Goal: Task Accomplishment & Management: Use online tool/utility

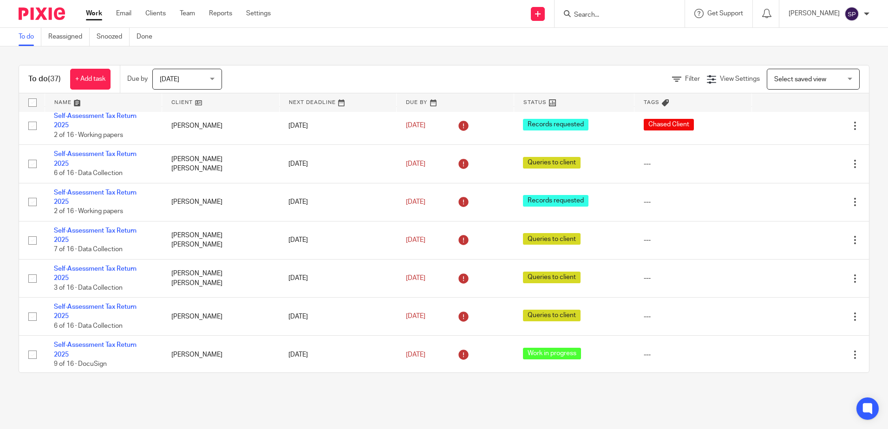
scroll to position [1115, 0]
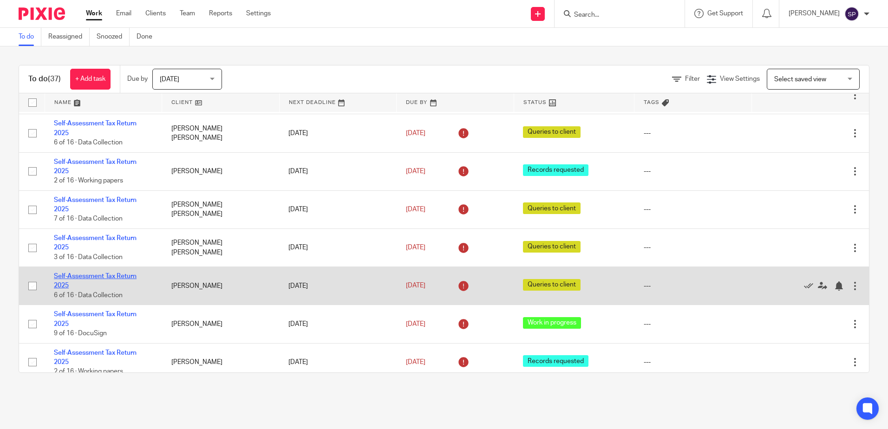
click at [105, 273] on link "Self-Assessment Tax Return 2025" at bounding box center [95, 281] width 83 height 16
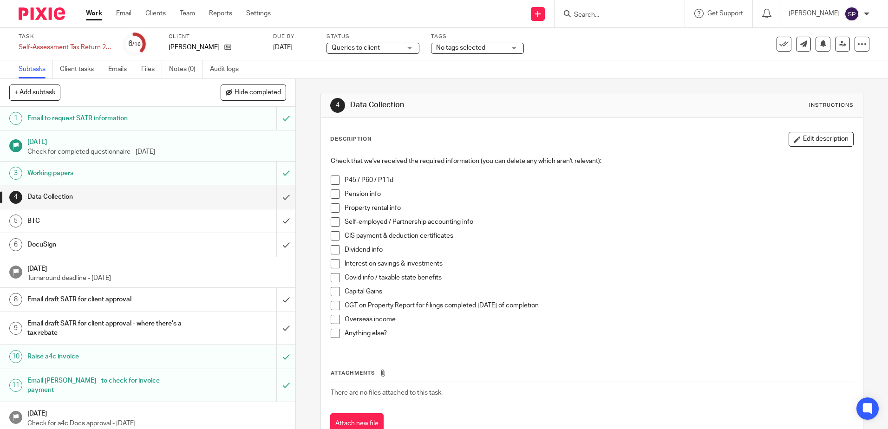
click at [332, 179] on span at bounding box center [335, 180] width 9 height 9
click at [332, 212] on span at bounding box center [335, 207] width 9 height 9
click at [331, 248] on span at bounding box center [335, 249] width 9 height 9
click at [331, 295] on span at bounding box center [335, 291] width 9 height 9
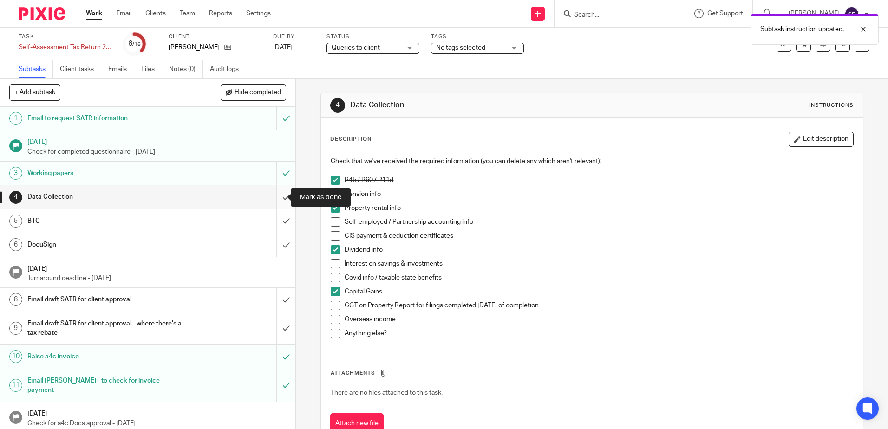
click at [275, 198] on input "submit" at bounding box center [147, 196] width 295 height 23
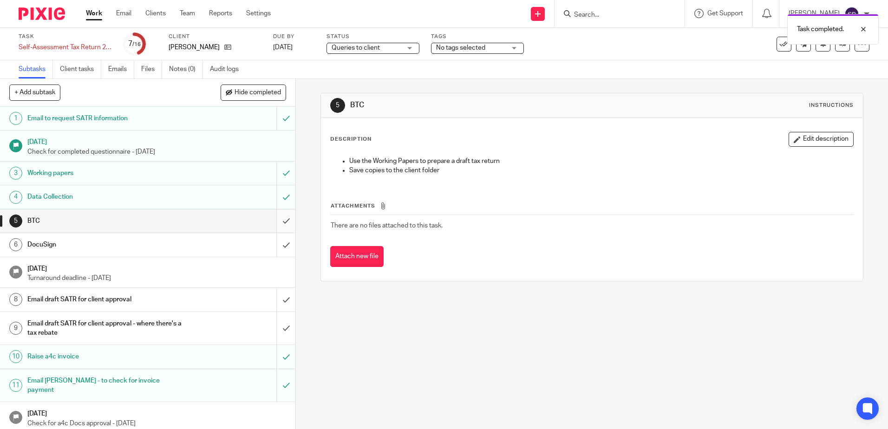
click at [276, 220] on input "submit" at bounding box center [147, 221] width 295 height 23
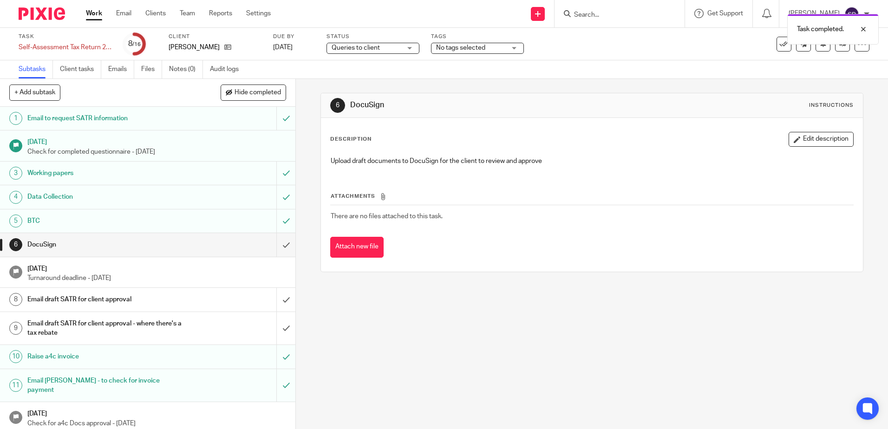
click at [411, 46] on div "Queries to client Queries to client" at bounding box center [373, 48] width 93 height 11
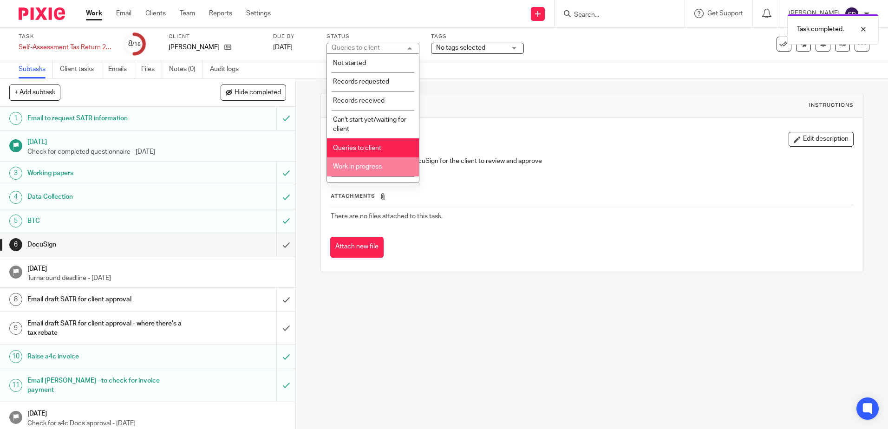
click at [352, 173] on li "Work in progress" at bounding box center [373, 166] width 92 height 19
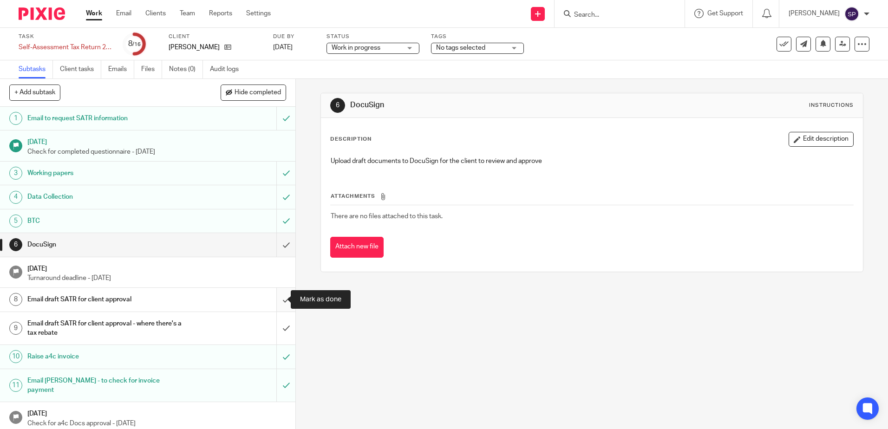
click at [277, 298] on input "submit" at bounding box center [147, 299] width 295 height 23
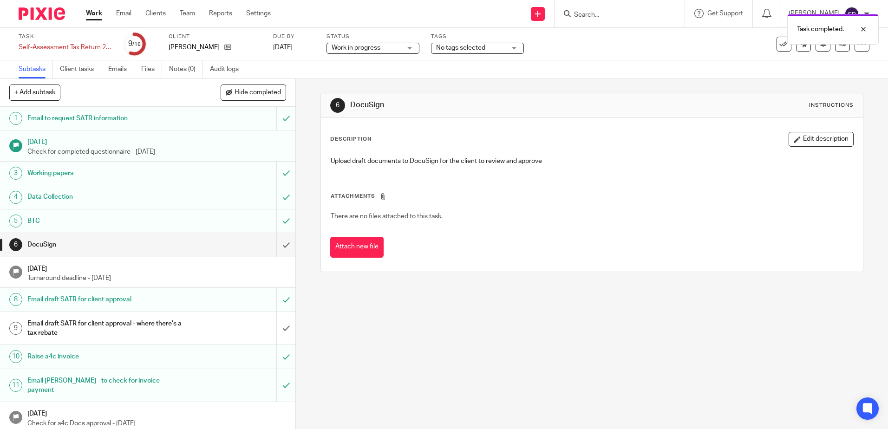
click at [100, 323] on h1 "Email draft SATR for client approval - where there's a tax rebate" at bounding box center [107, 329] width 160 height 24
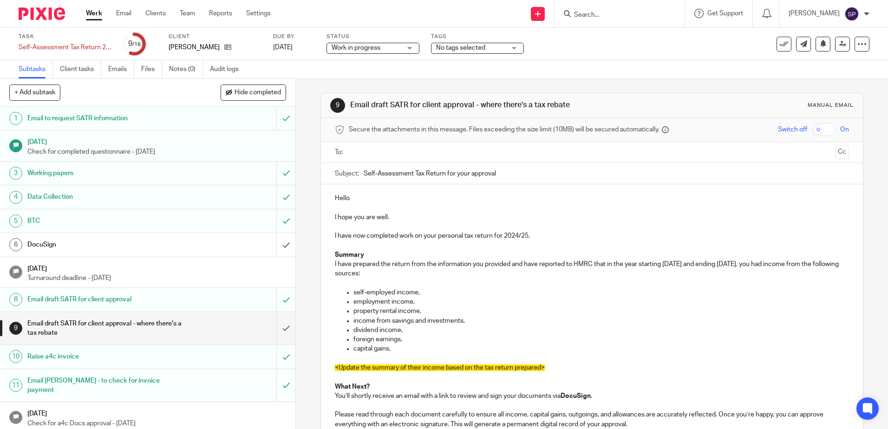
click at [364, 172] on input "Self-Assessment Tax Return for your approval" at bounding box center [606, 173] width 485 height 21
type input "2024/2025 Self-Assessment Tax Return for your approval"
click at [525, 234] on p "I have now completed work on your personal tax return for 2024/25." at bounding box center [592, 235] width 514 height 9
click at [359, 201] on p "Hello" at bounding box center [592, 198] width 514 height 9
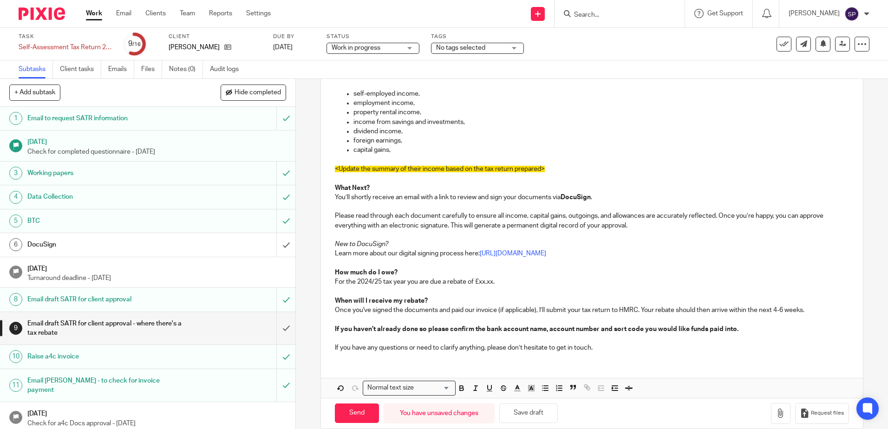
scroll to position [213, 0]
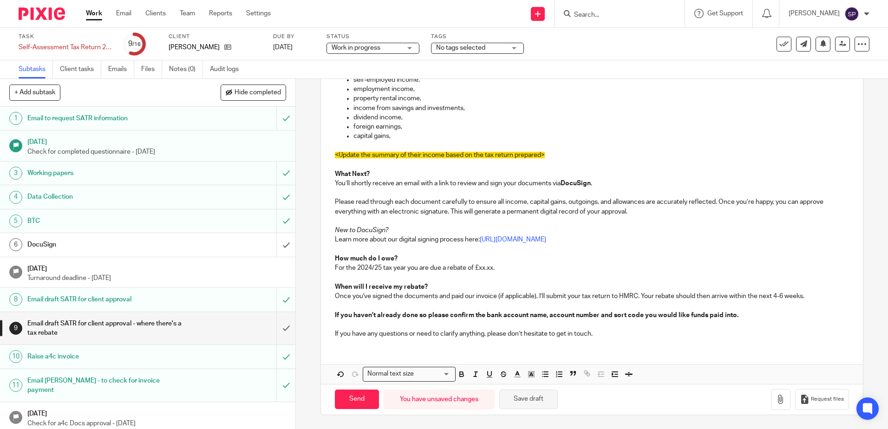
click at [536, 401] on button "Save draft" at bounding box center [528, 400] width 59 height 20
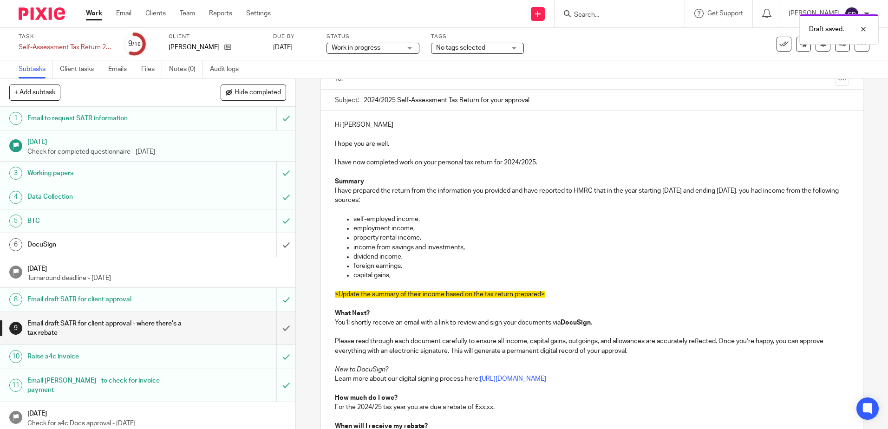
scroll to position [27, 0]
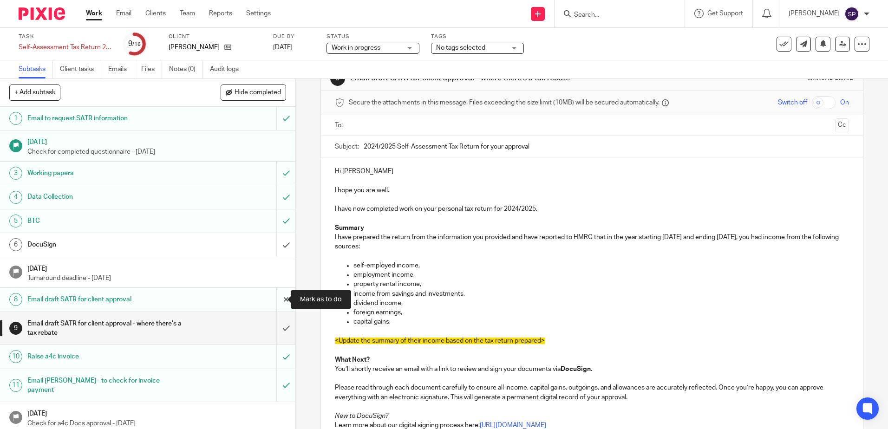
click at [274, 300] on input "submit" at bounding box center [147, 299] width 295 height 23
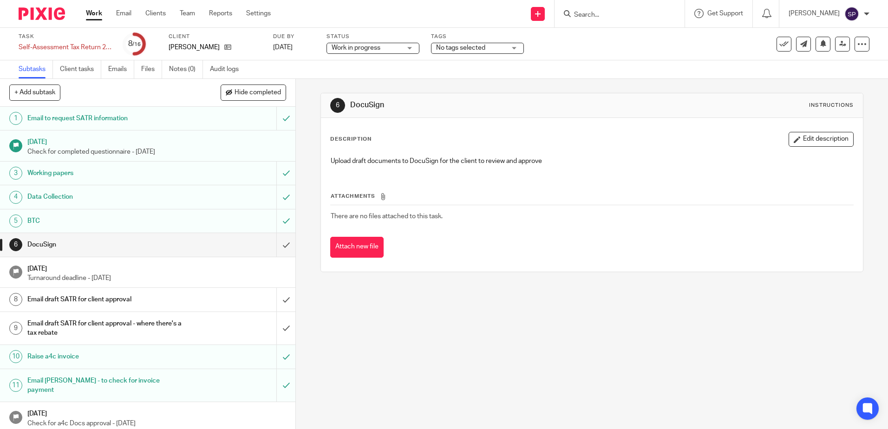
click at [177, 324] on h1 "Email draft SATR for client approval - where there's a tax rebate" at bounding box center [107, 329] width 160 height 24
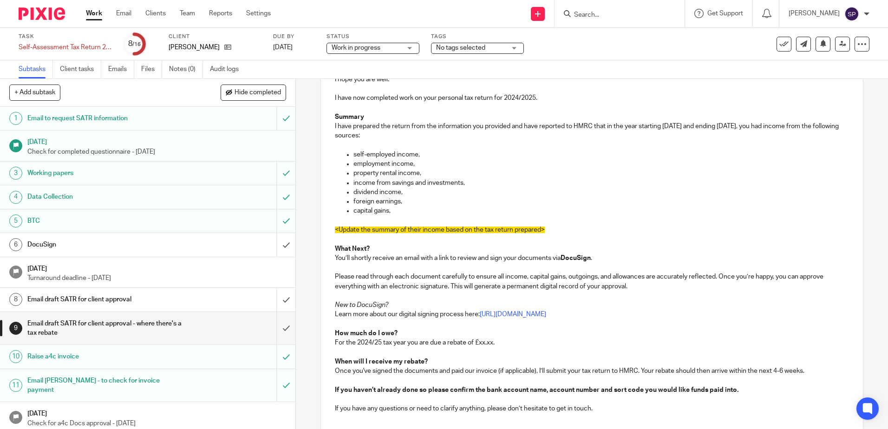
scroll to position [139, 0]
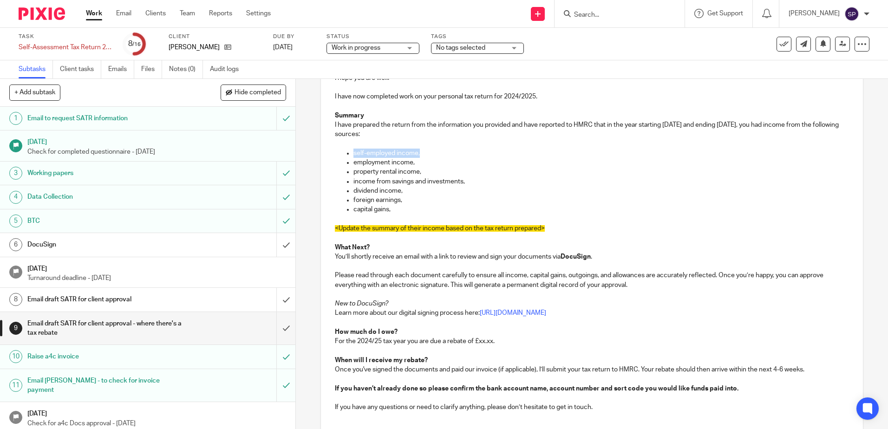
drag, startPoint x: 421, startPoint y: 151, endPoint x: 328, endPoint y: 151, distance: 92.9
click at [328, 151] on div "Hi Jovan I hope you are well. I have now completed work on your personal tax re…" at bounding box center [592, 232] width 542 height 374
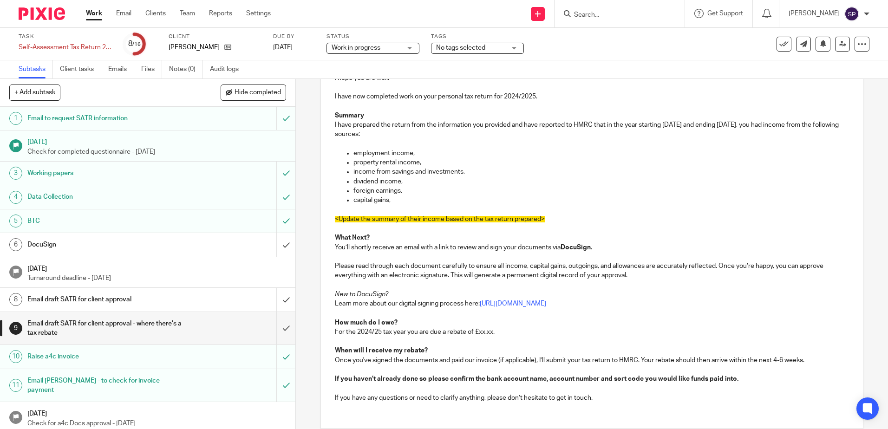
click at [665, 123] on p "I have prepared the return from the information you provided and have reported …" at bounding box center [592, 129] width 514 height 19
click at [733, 125] on p "I have prepared the return from the information you provided and have reported …" at bounding box center [592, 129] width 514 height 19
click at [735, 125] on p "I have prepared the return from the information you provided and have reported …" at bounding box center [592, 129] width 514 height 19
click at [353, 144] on p at bounding box center [592, 143] width 514 height 9
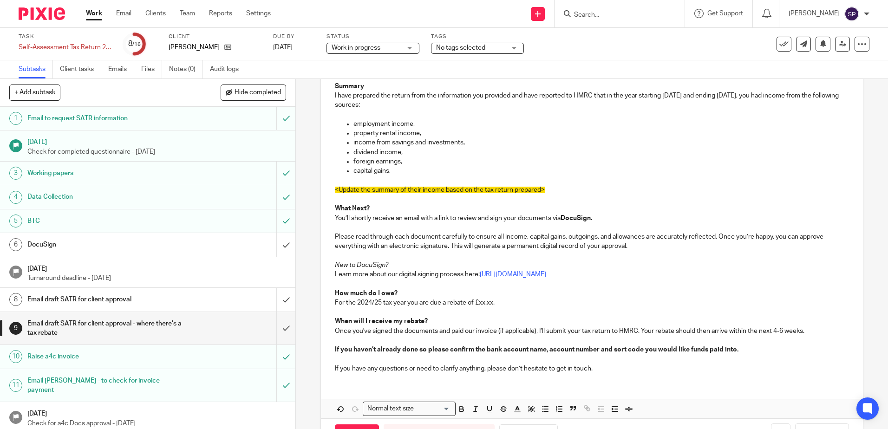
scroll to position [203, 0]
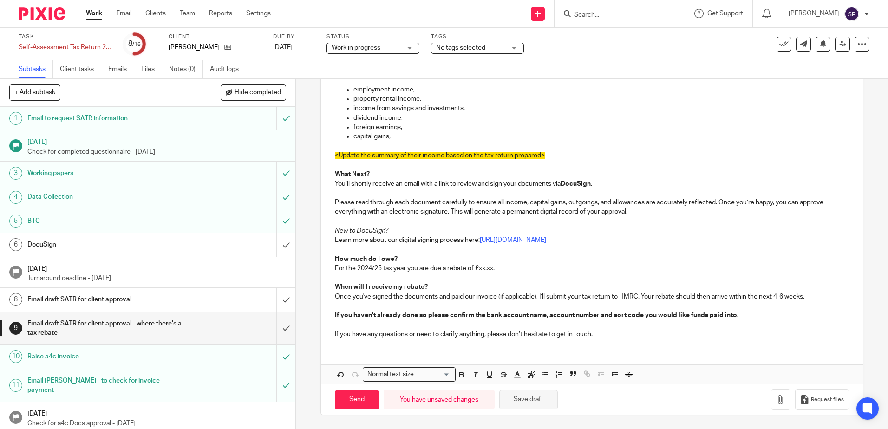
click at [534, 403] on button "Save draft" at bounding box center [528, 400] width 59 height 20
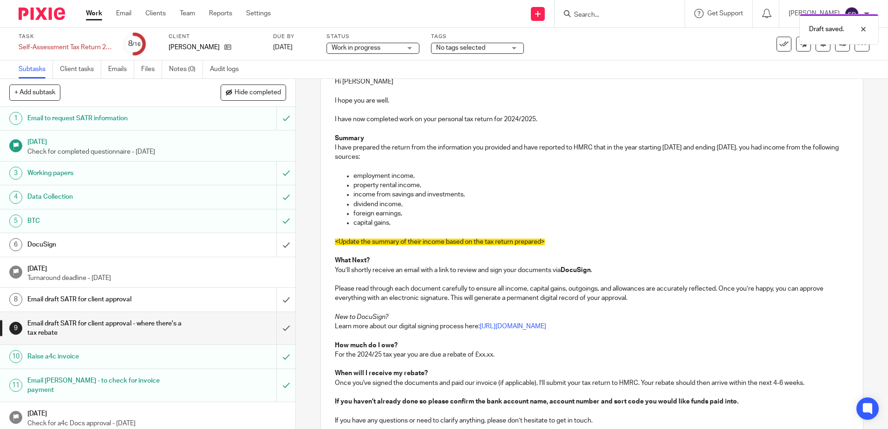
scroll to position [110, 0]
